Goal: Information Seeking & Learning: Learn about a topic

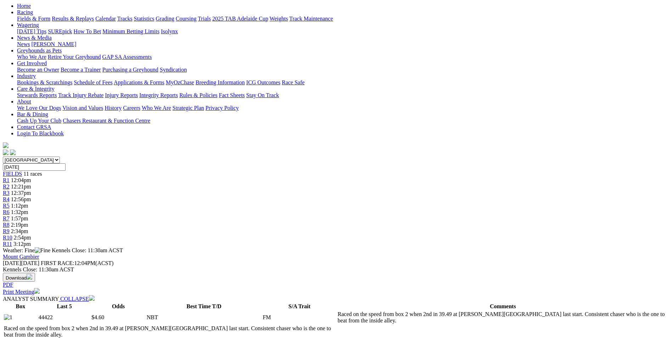
scroll to position [71, 0]
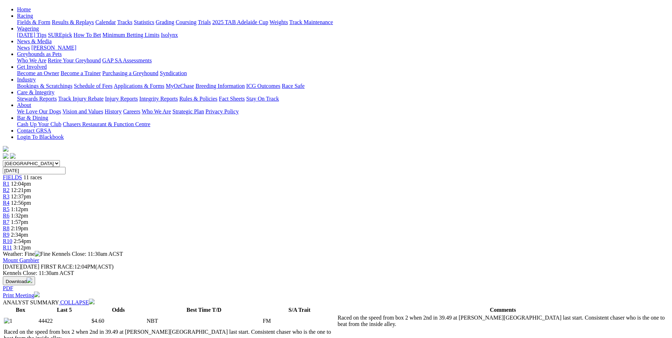
click at [10, 187] on span "R2" at bounding box center [6, 190] width 7 height 6
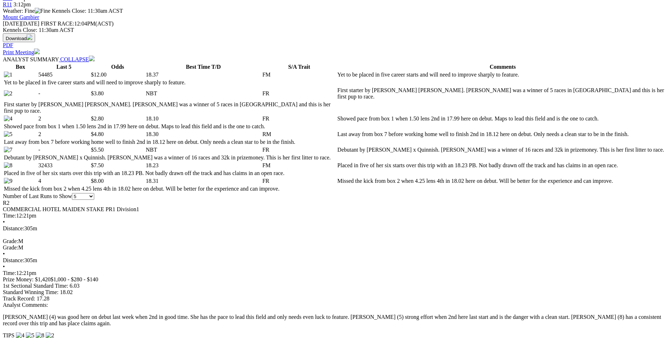
scroll to position [319, 0]
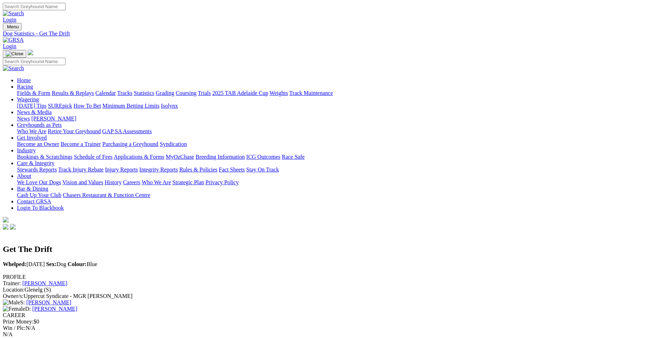
click at [77, 306] on link "Sharnee Rose" at bounding box center [54, 309] width 45 height 6
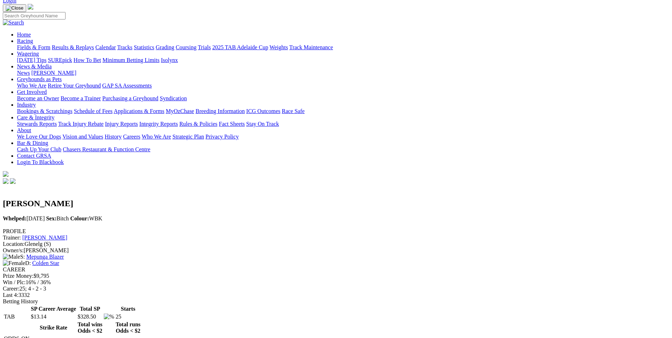
scroll to position [35, 0]
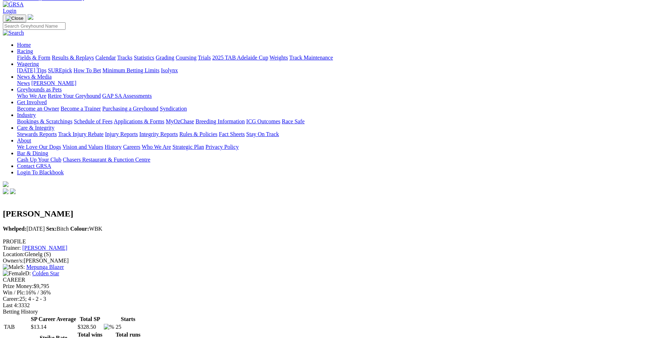
click at [67, 245] on link "[PERSON_NAME]" at bounding box center [44, 248] width 45 height 6
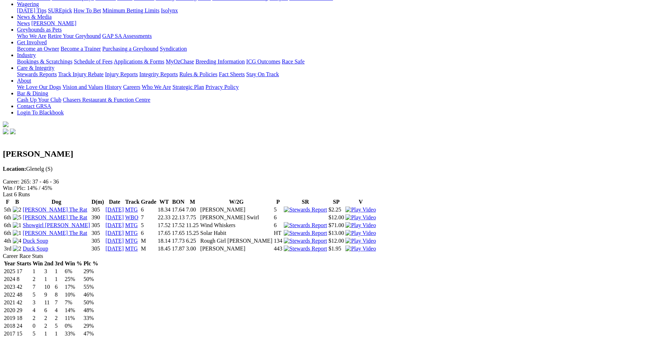
scroll to position [106, 0]
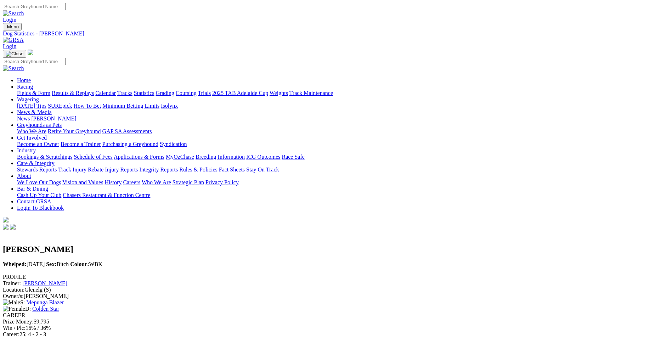
scroll to position [17, 0]
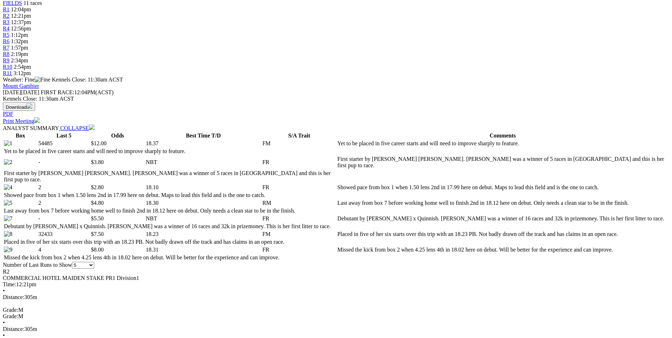
scroll to position [248, 0]
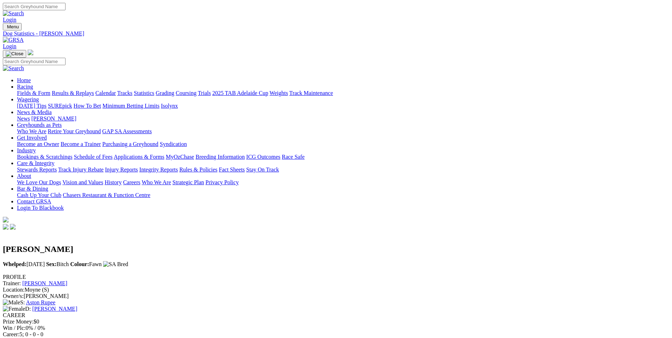
click at [67, 280] on link "[PERSON_NAME]" at bounding box center [44, 283] width 45 height 6
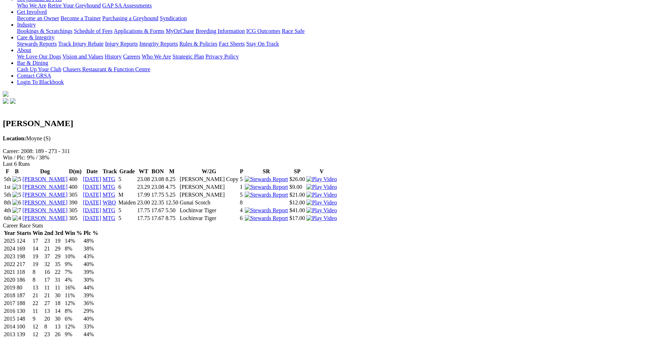
scroll to position [35, 0]
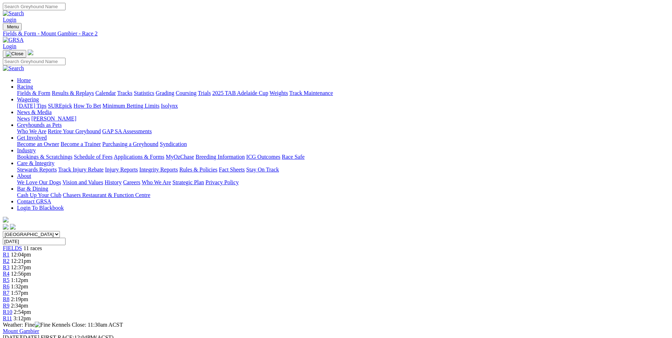
click at [10, 303] on link "R9" at bounding box center [6, 306] width 7 height 6
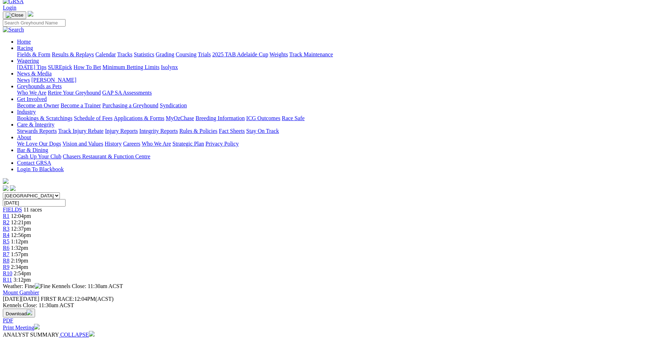
scroll to position [35, 0]
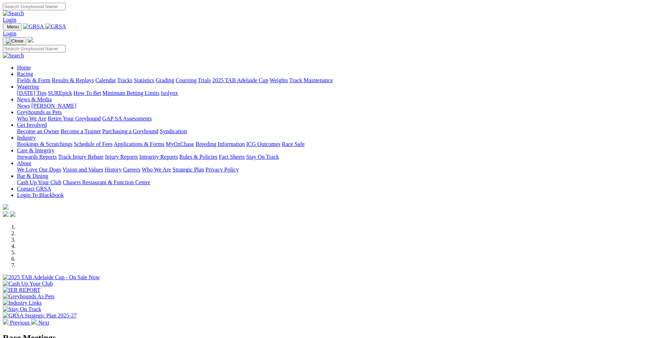
click at [116, 77] on link "Calendar" at bounding box center [105, 80] width 21 height 6
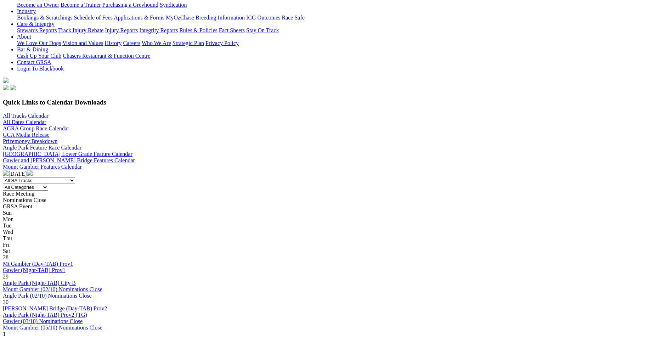
scroll to position [142, 0]
